Goal: Task Accomplishment & Management: Complete application form

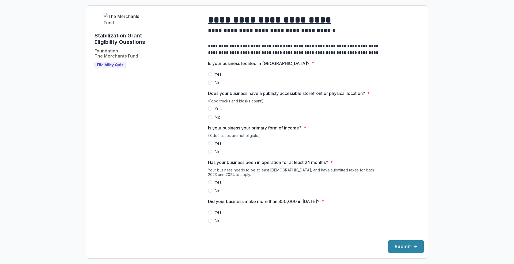
click at [210, 76] on span at bounding box center [210, 74] width 4 height 4
click at [210, 85] on span at bounding box center [210, 83] width 4 height 4
click at [210, 76] on span at bounding box center [210, 74] width 4 height 4
click at [210, 111] on span at bounding box center [210, 109] width 4 height 4
click at [210, 146] on span at bounding box center [210, 143] width 4 height 4
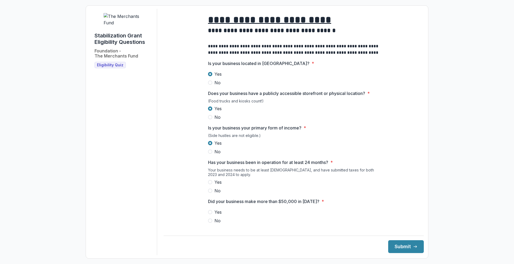
click at [210, 185] on span at bounding box center [210, 182] width 4 height 4
click at [212, 215] on label "Yes" at bounding box center [293, 212] width 171 height 6
click at [396, 247] on button "Submit" at bounding box center [407, 247] width 36 height 13
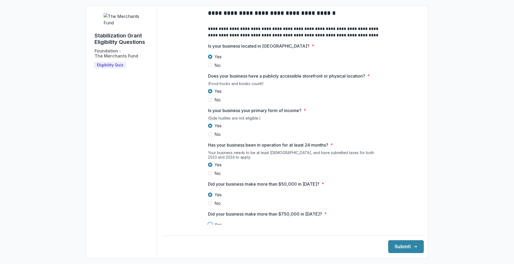
scroll to position [125, 0]
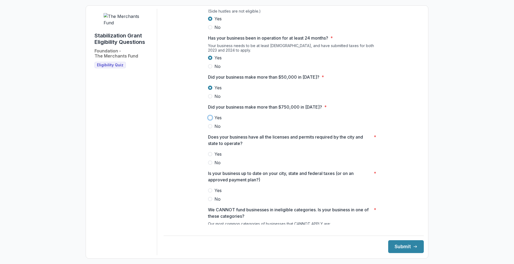
click at [181, 171] on div "**********" at bounding box center [294, 97] width 260 height 427
click at [211, 129] on span at bounding box center [210, 126] width 4 height 4
click at [209, 156] on span at bounding box center [210, 154] width 4 height 4
click at [210, 193] on span at bounding box center [210, 191] width 4 height 4
click at [397, 248] on button "Submit" at bounding box center [407, 247] width 36 height 13
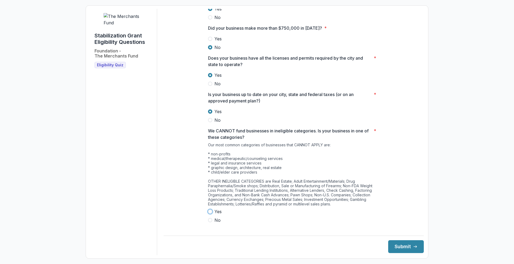
scroll to position [211, 0]
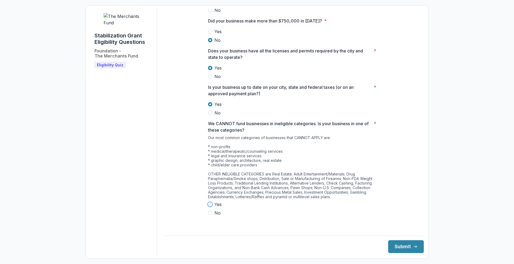
click at [211, 207] on span at bounding box center [210, 205] width 4 height 4
click at [406, 246] on button "Submit" at bounding box center [407, 247] width 36 height 13
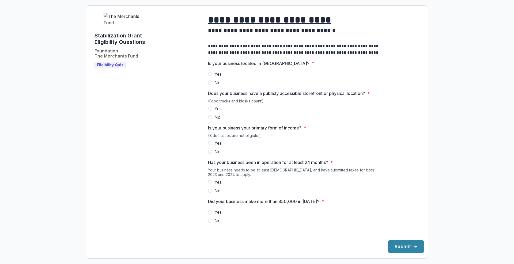
click at [210, 76] on span at bounding box center [210, 74] width 4 height 4
click at [210, 111] on span at bounding box center [210, 109] width 4 height 4
click at [210, 146] on span at bounding box center [210, 143] width 4 height 4
click at [210, 185] on span at bounding box center [210, 182] width 4 height 4
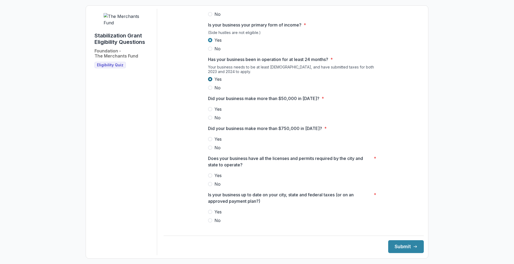
scroll to position [107, 0]
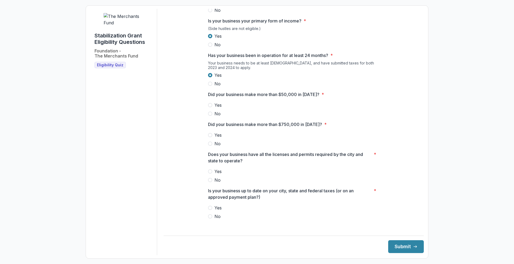
click at [210, 107] on span at bounding box center [210, 105] width 4 height 4
click at [211, 137] on span at bounding box center [210, 135] width 4 height 4
drag, startPoint x: 210, startPoint y: 174, endPoint x: 209, endPoint y: 185, distance: 11.3
click at [209, 174] on span at bounding box center [210, 172] width 4 height 4
click at [210, 210] on span at bounding box center [210, 208] width 4 height 4
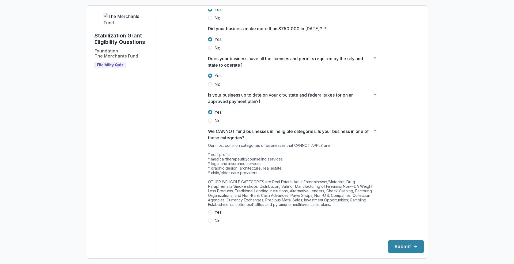
scroll to position [211, 0]
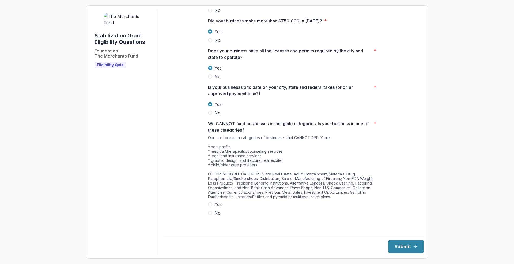
click at [211, 215] on span at bounding box center [210, 213] width 4 height 4
click at [398, 251] on button "Submit" at bounding box center [407, 247] width 36 height 13
